Goal: Task Accomplishment & Management: Manage account settings

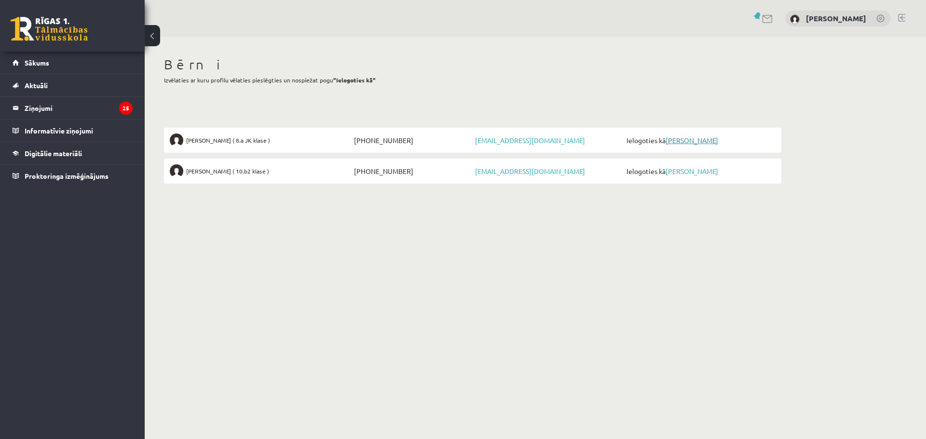
click at [691, 143] on link "[PERSON_NAME]" at bounding box center [692, 140] width 53 height 9
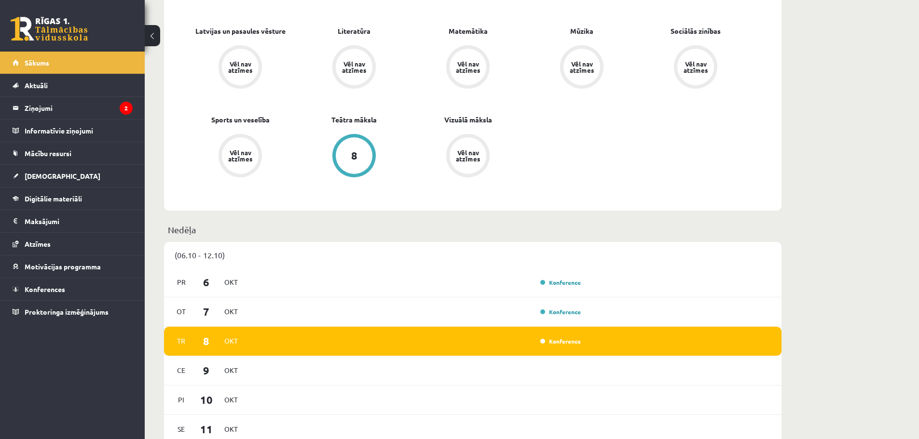
scroll to position [434, 0]
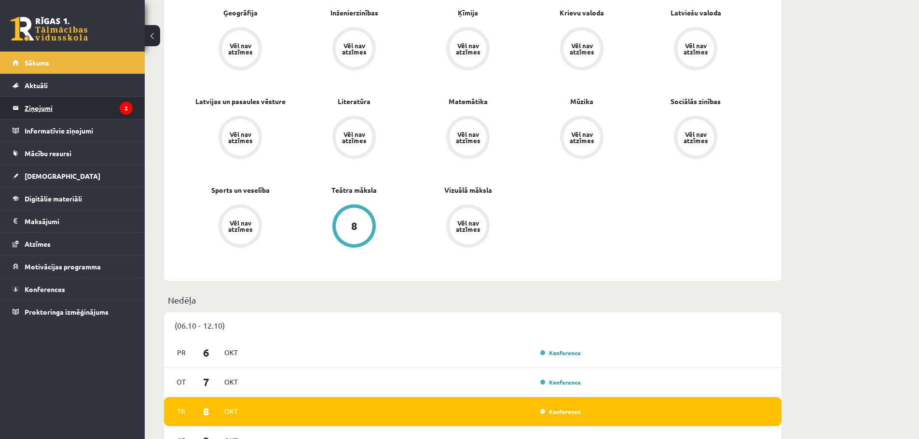
click at [41, 105] on legend "Ziņojumi 2" at bounding box center [79, 108] width 108 height 22
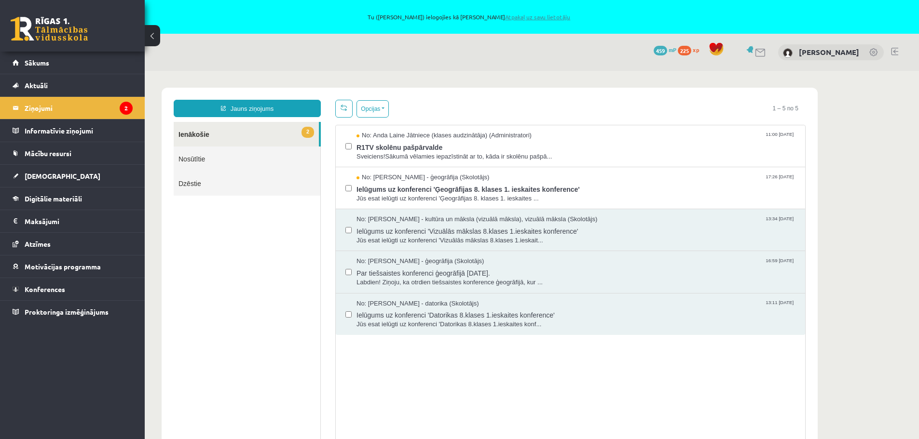
click at [529, 17] on link "Atpakaļ uz savu lietotāju" at bounding box center [537, 17] width 65 height 8
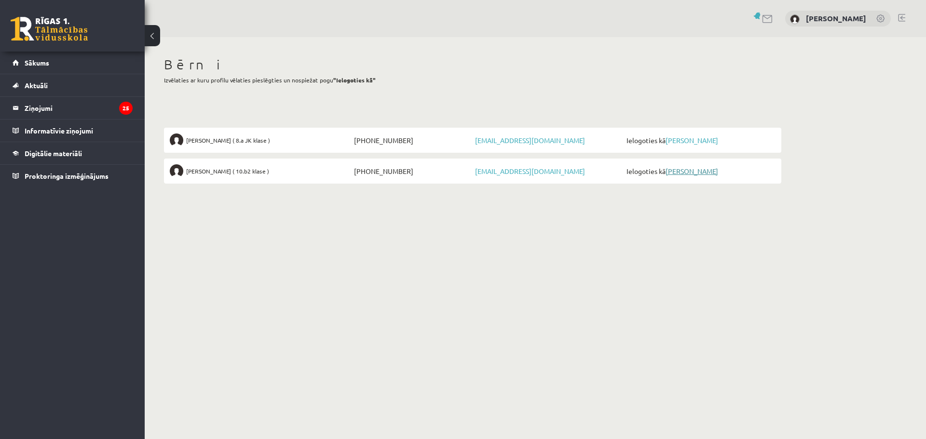
click at [682, 174] on link "[PERSON_NAME]" at bounding box center [692, 171] width 53 height 9
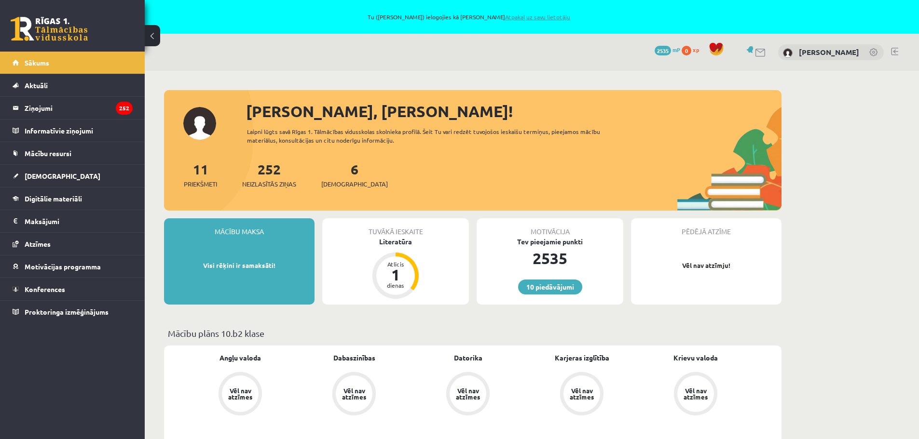
click at [528, 16] on link "Atpakaļ uz savu lietotāju" at bounding box center [537, 17] width 65 height 8
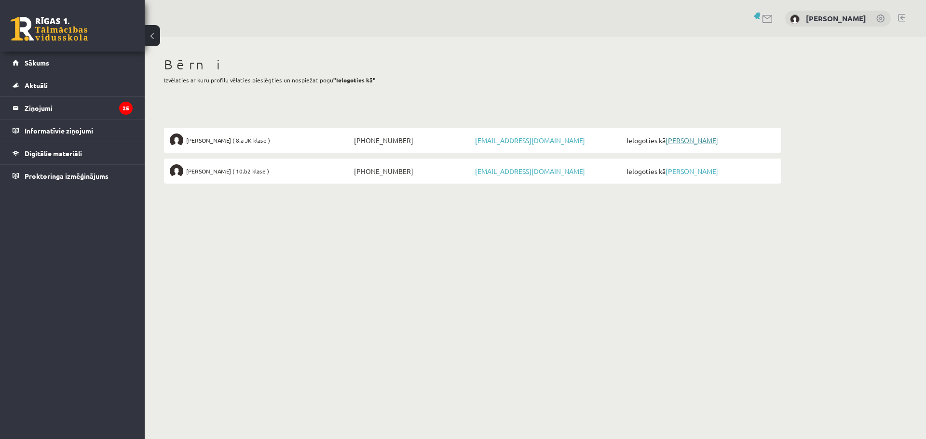
click at [697, 142] on link "[PERSON_NAME]" at bounding box center [692, 140] width 53 height 9
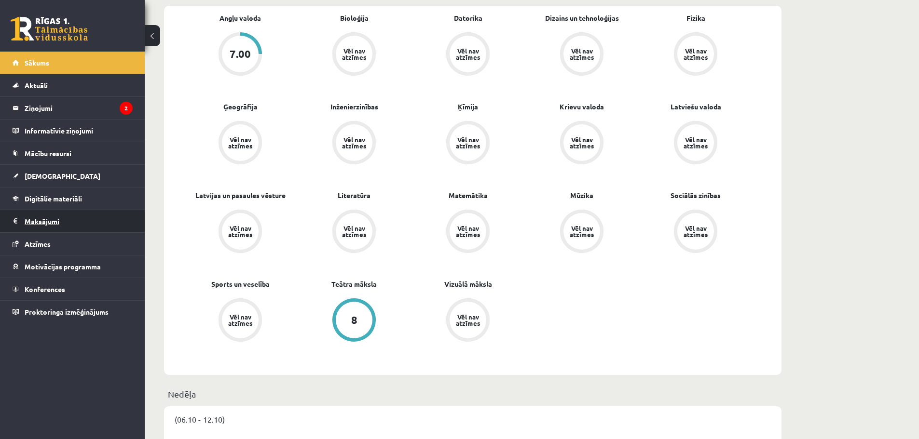
scroll to position [289, 0]
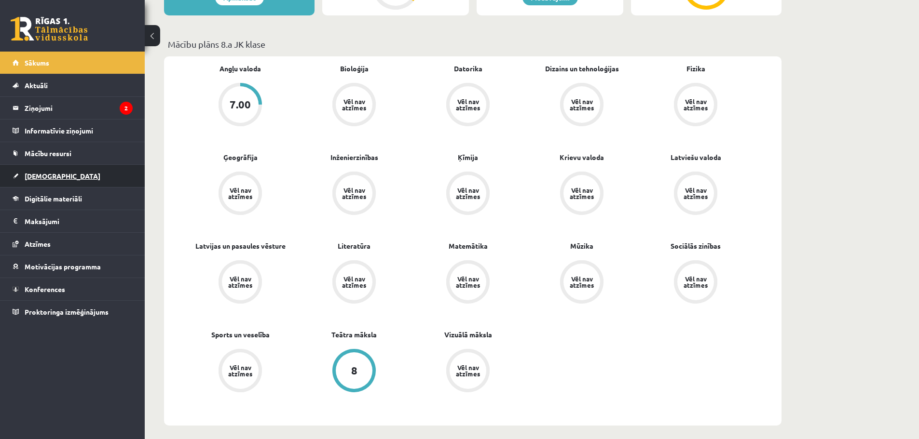
click at [39, 177] on span "[DEMOGRAPHIC_DATA]" at bounding box center [63, 176] width 76 height 9
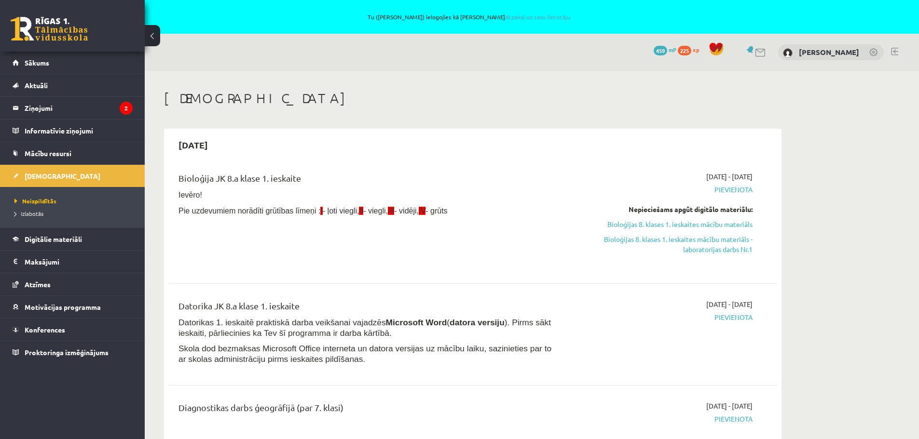
click at [895, 48] on link at bounding box center [894, 52] width 7 height 8
